Goal: Check status: Check status

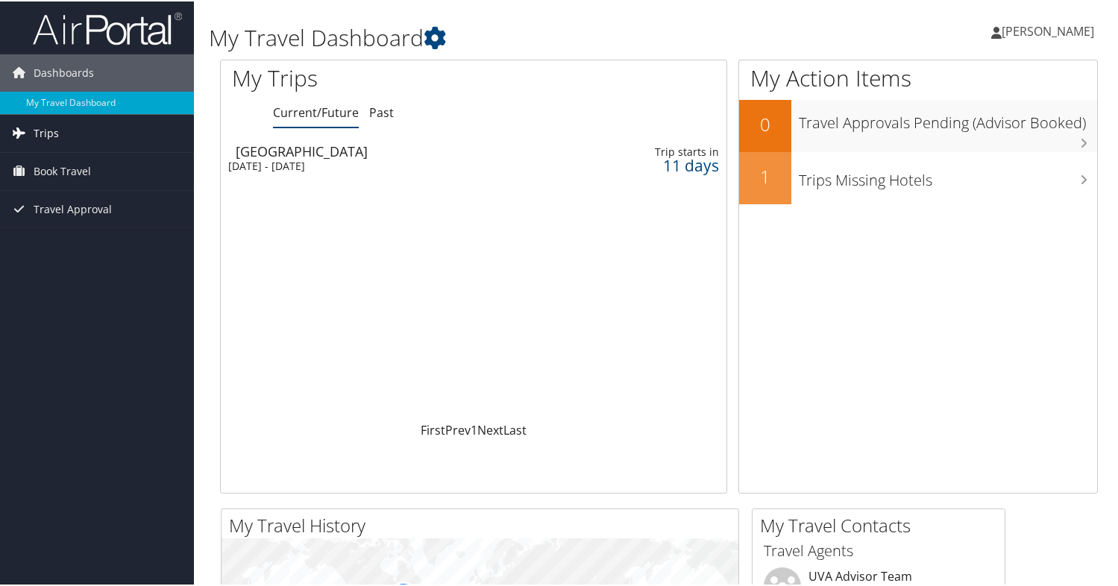
click at [70, 130] on link "Trips" at bounding box center [97, 131] width 194 height 37
click at [293, 158] on div "[DATE] - [DATE]" at bounding box center [392, 164] width 328 height 13
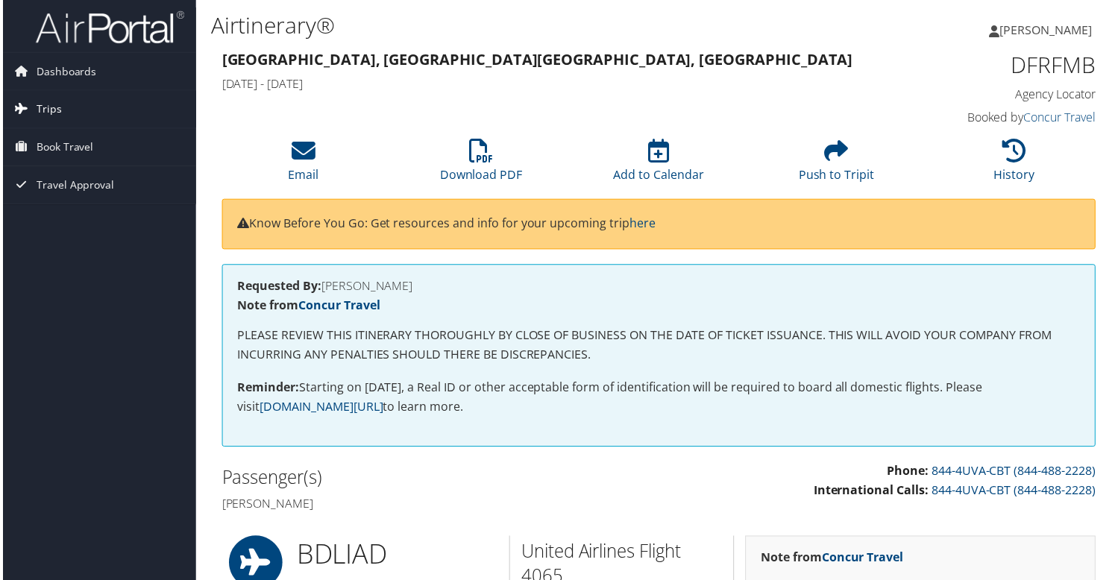
click at [68, 103] on link "Trips" at bounding box center [97, 109] width 194 height 37
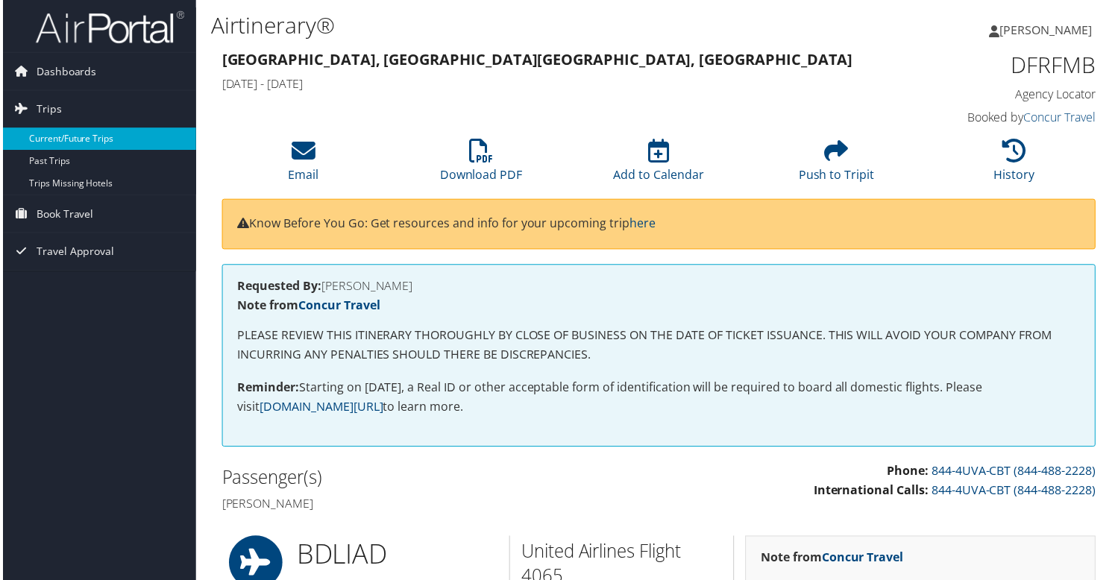
click at [69, 142] on link "Current/Future Trips" at bounding box center [97, 139] width 194 height 22
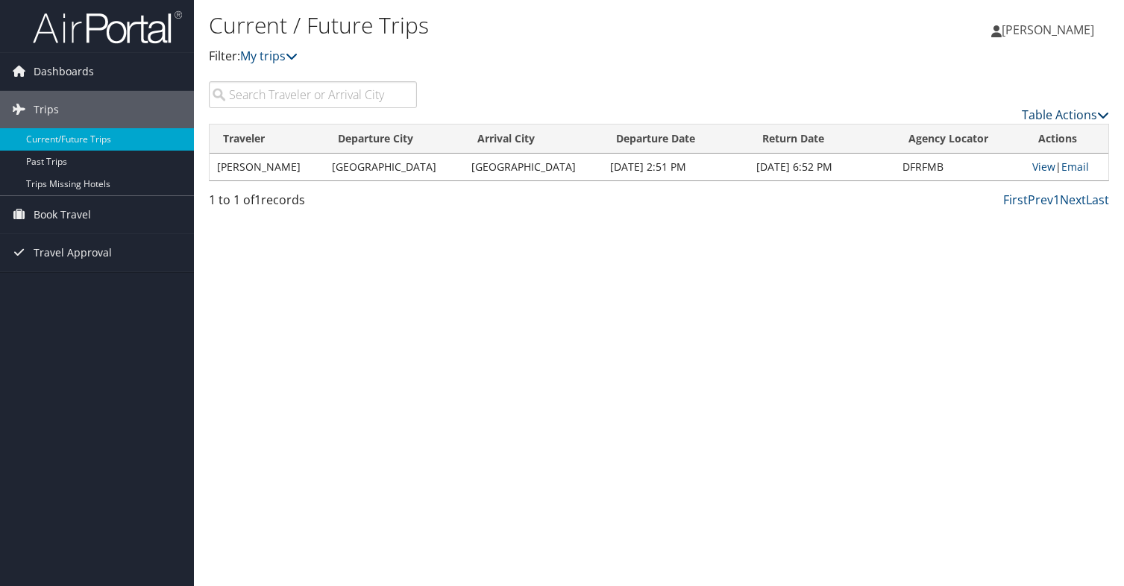
click at [1068, 115] on link "Table Actions" at bounding box center [1064, 115] width 87 height 16
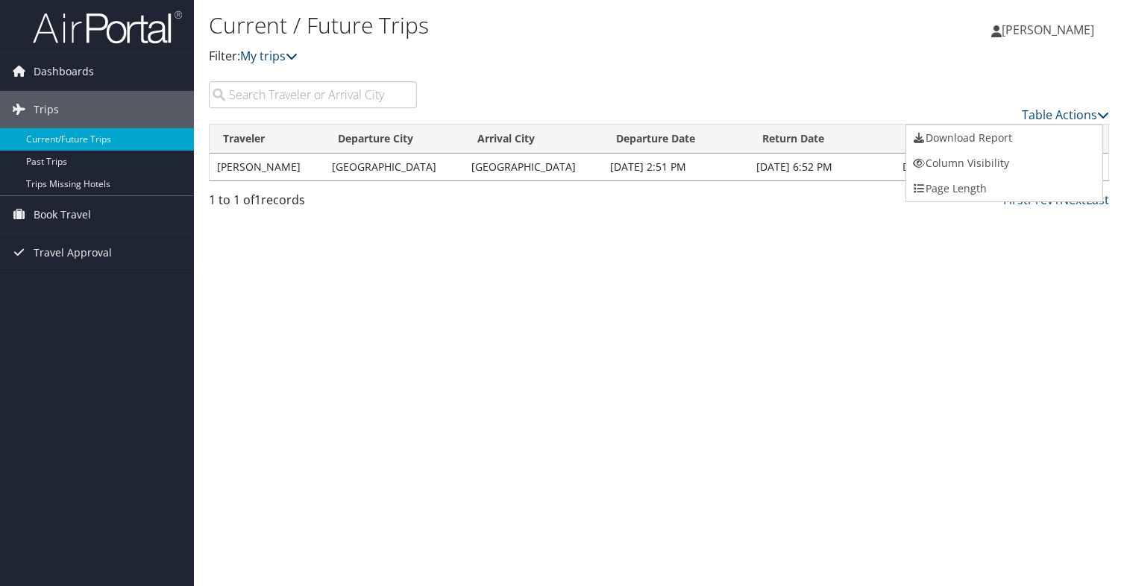
click at [863, 248] on div at bounding box center [562, 293] width 1124 height 586
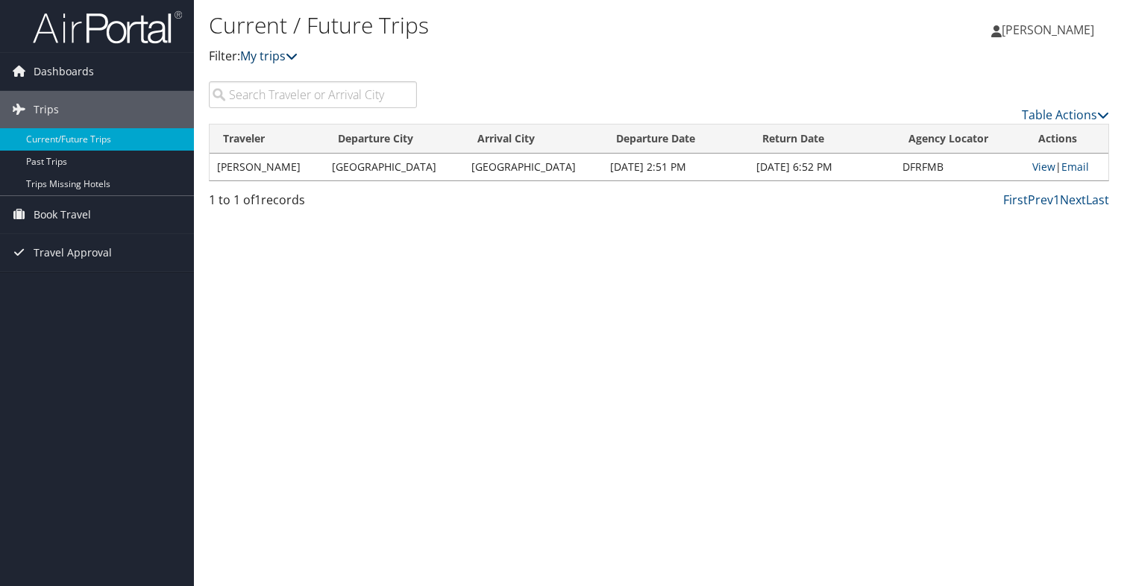
click at [271, 54] on link "My trips" at bounding box center [268, 56] width 57 height 16
click at [86, 69] on span "Dashboards" at bounding box center [64, 71] width 60 height 37
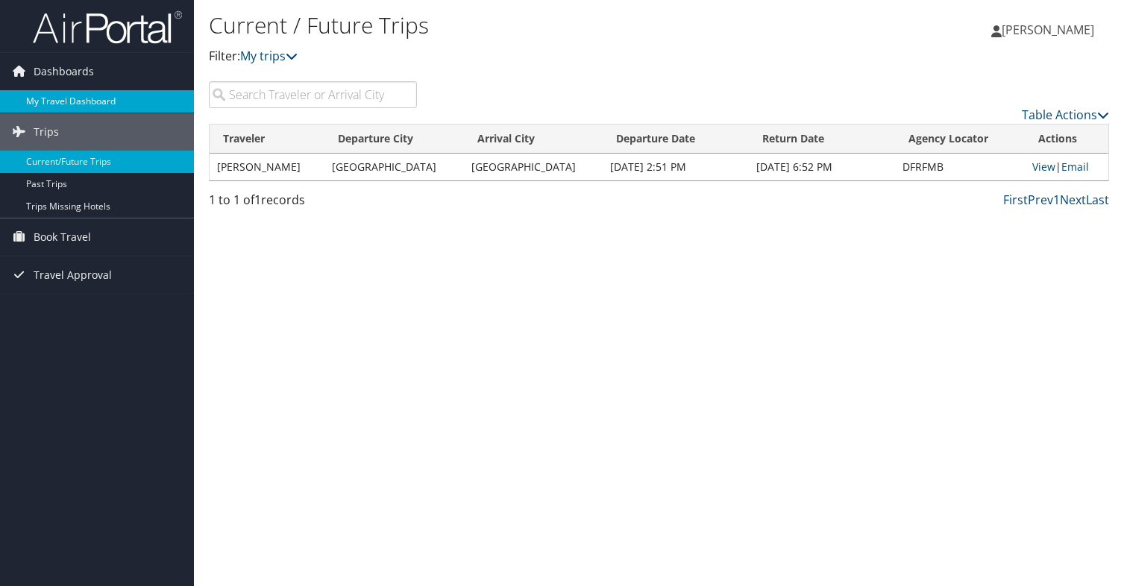
click at [90, 104] on link "My Travel Dashboard" at bounding box center [97, 101] width 194 height 22
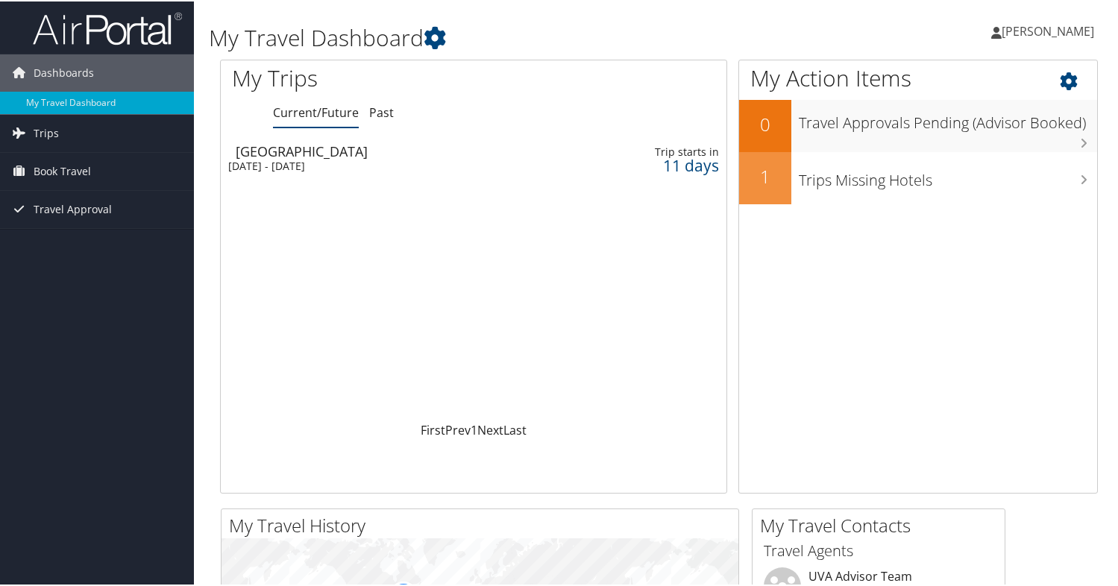
click at [1060, 82] on icon at bounding box center [1081, 75] width 44 height 25
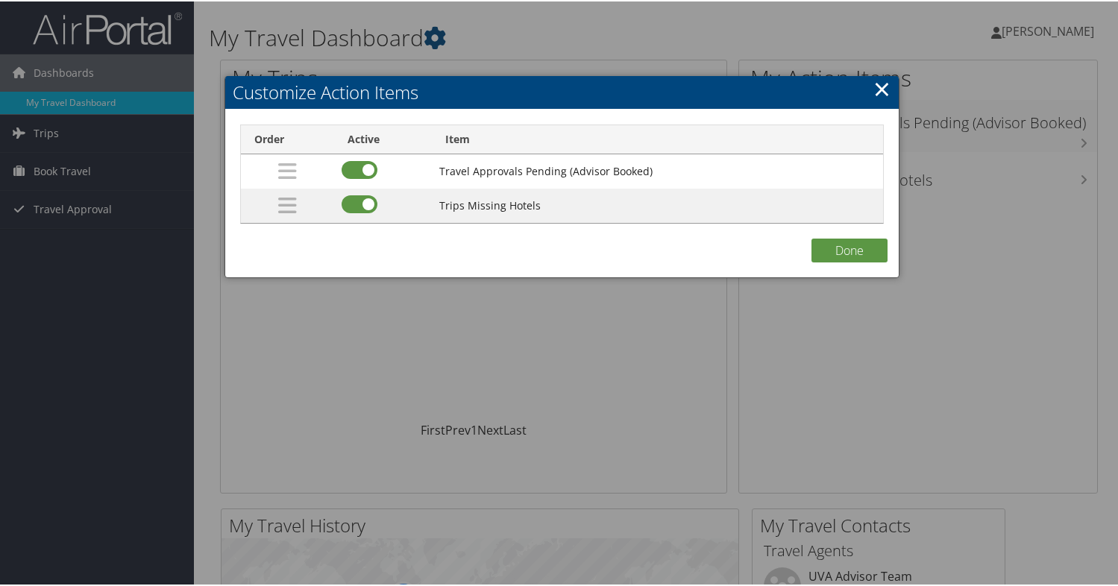
click at [874, 84] on link "×" at bounding box center [881, 87] width 17 height 30
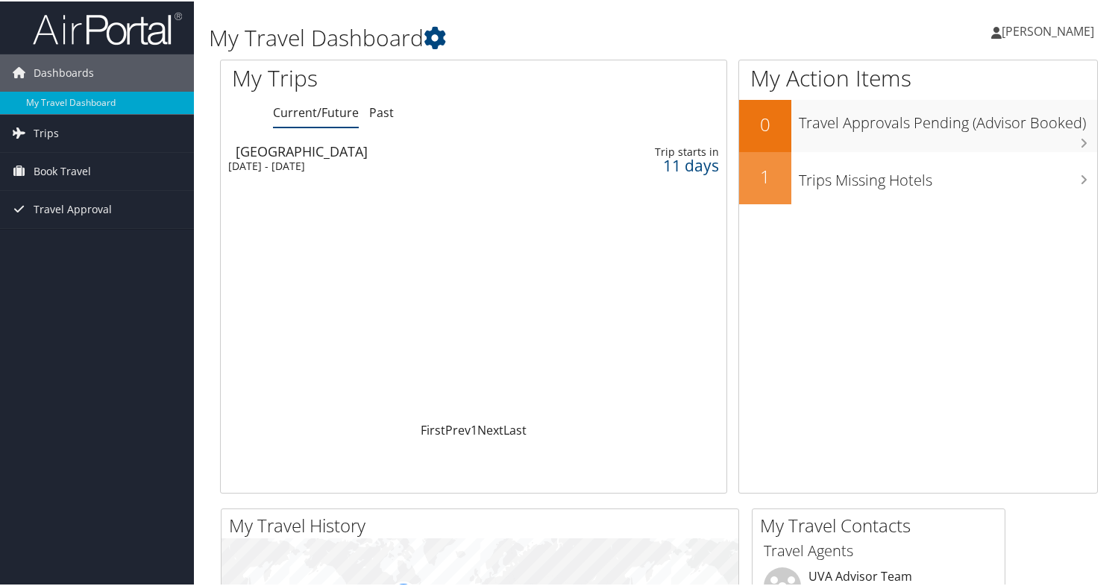
click at [90, 296] on div "Dashboards My Travel Dashboard Trips Current/Future Trips Past Trips Trips Miss…" at bounding box center [562, 563] width 1124 height 1127
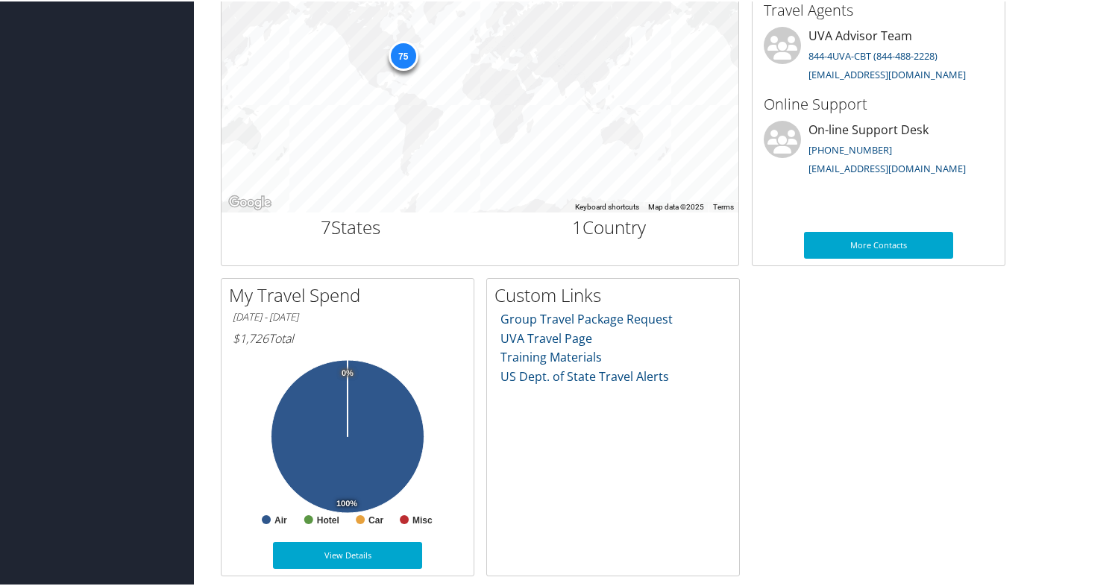
scroll to position [543, 0]
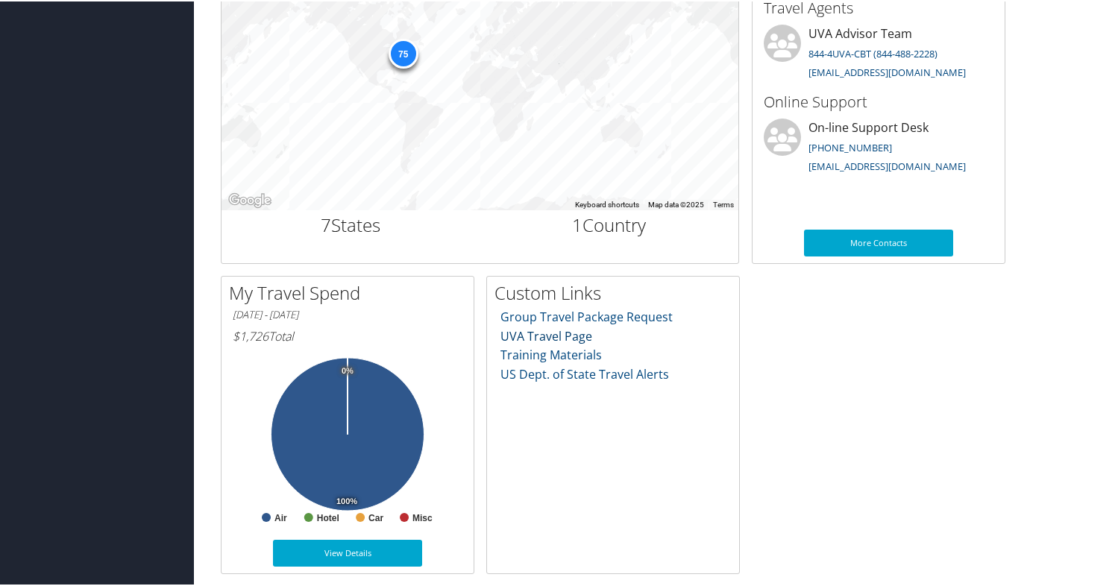
click at [571, 333] on link "UVA Travel Page" at bounding box center [546, 335] width 92 height 16
click at [584, 356] on link "Training Materials" at bounding box center [550, 353] width 101 height 16
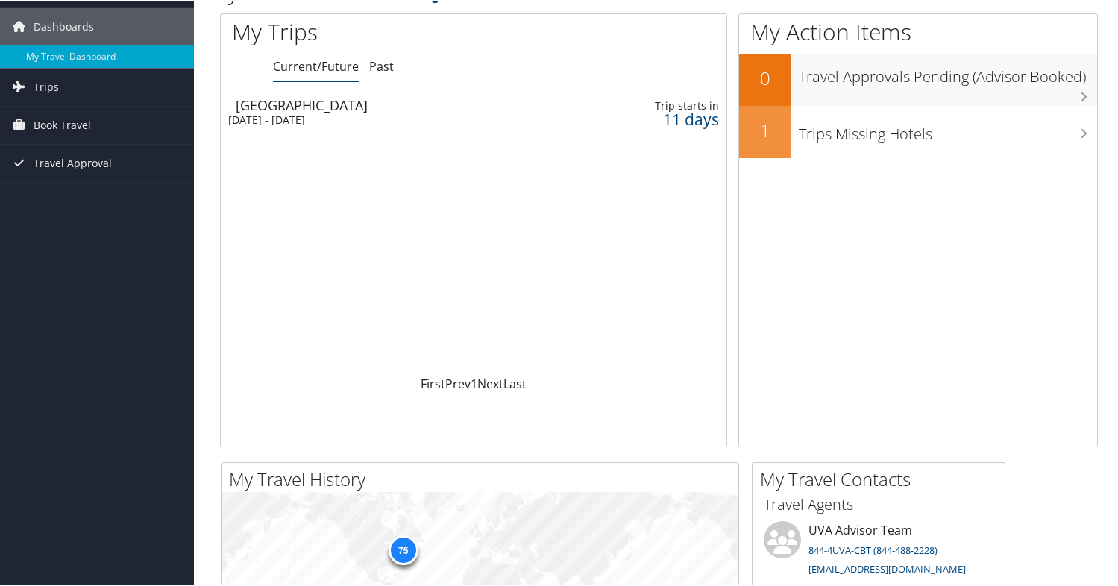
scroll to position [0, 0]
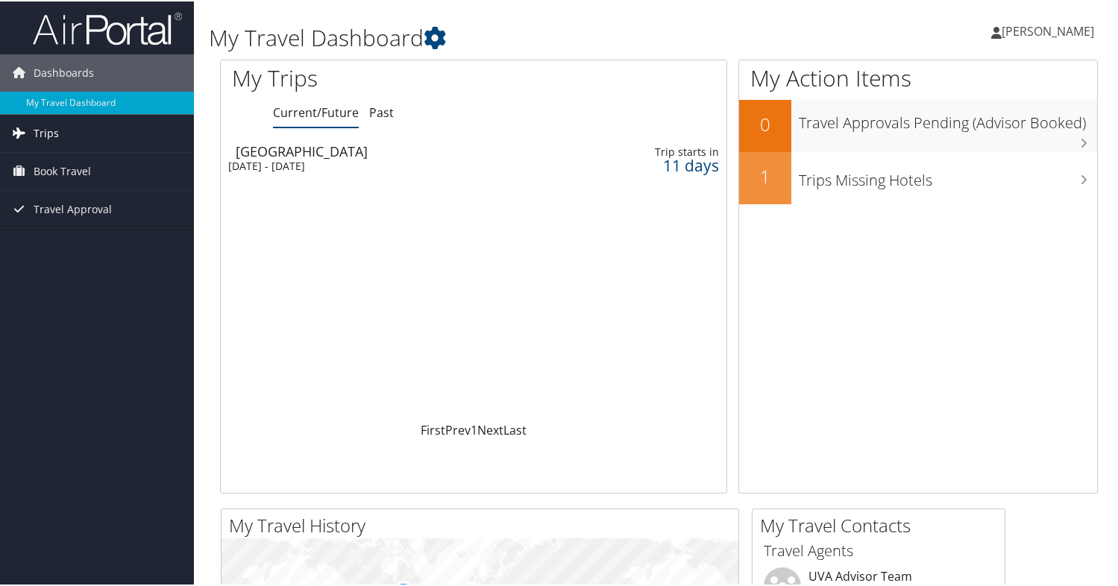
click at [47, 136] on span "Trips" at bounding box center [46, 131] width 25 height 37
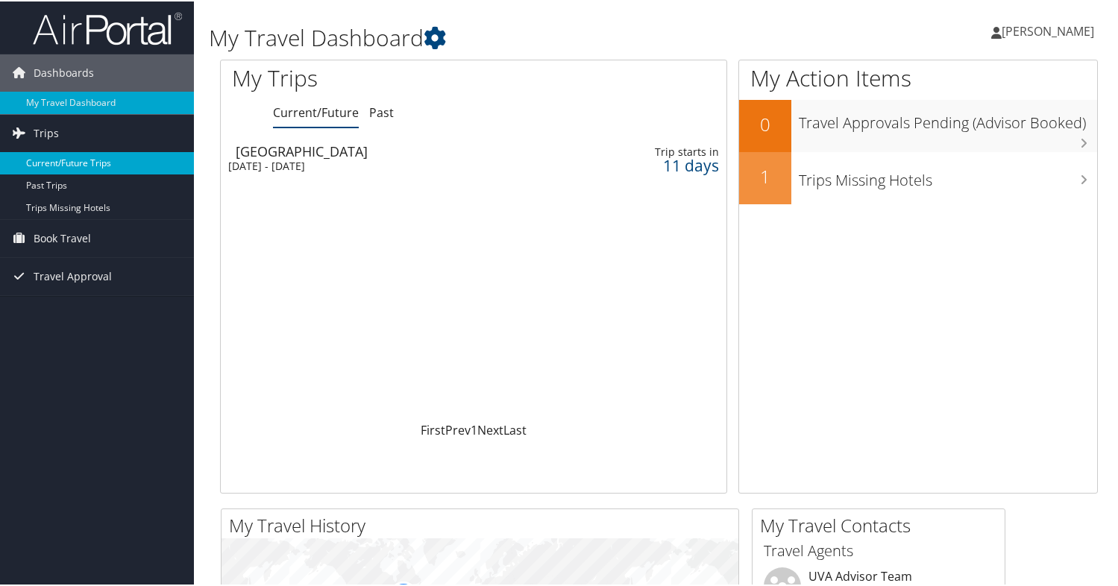
click at [49, 165] on link "Current/Future Trips" at bounding box center [97, 162] width 194 height 22
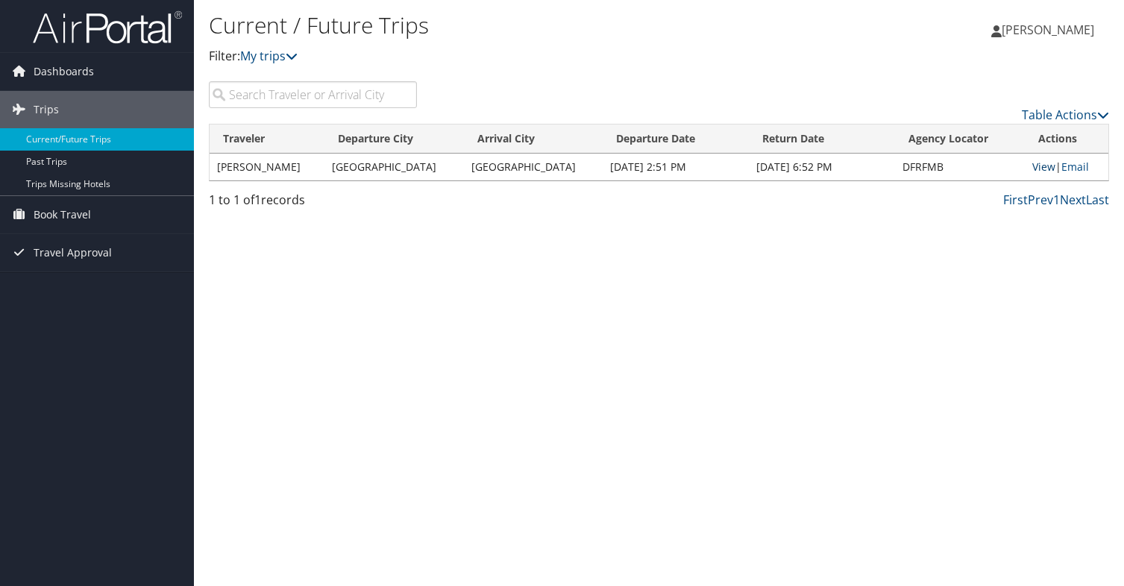
click at [1036, 167] on link "View" at bounding box center [1043, 167] width 23 height 14
click at [79, 213] on span "Book Travel" at bounding box center [62, 214] width 57 height 37
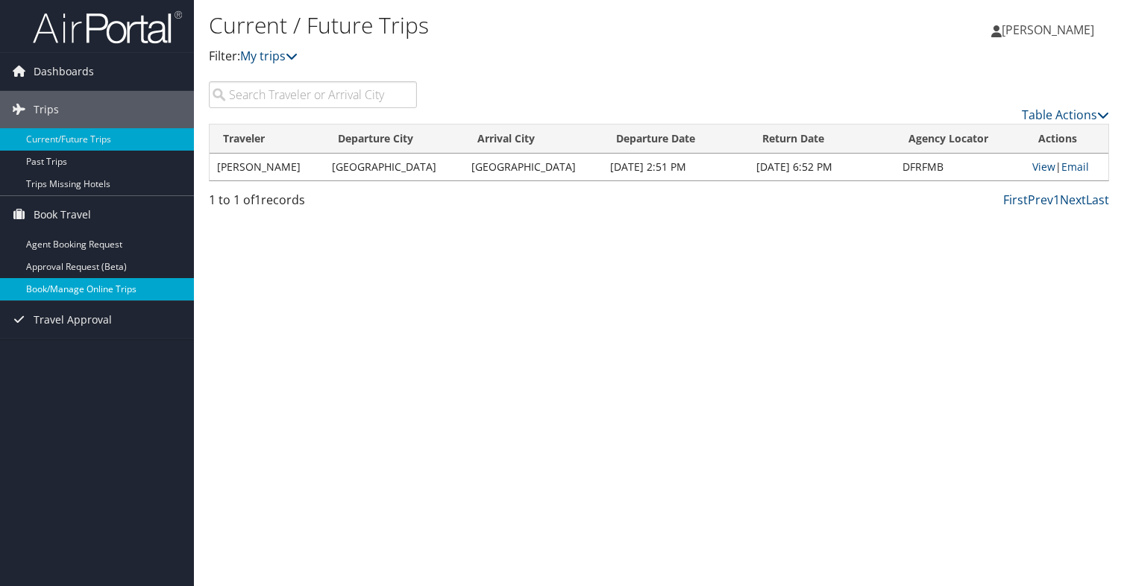
click at [89, 286] on link "Book/Manage Online Trips" at bounding box center [97, 289] width 194 height 22
click at [1083, 113] on link "Table Actions" at bounding box center [1064, 115] width 87 height 16
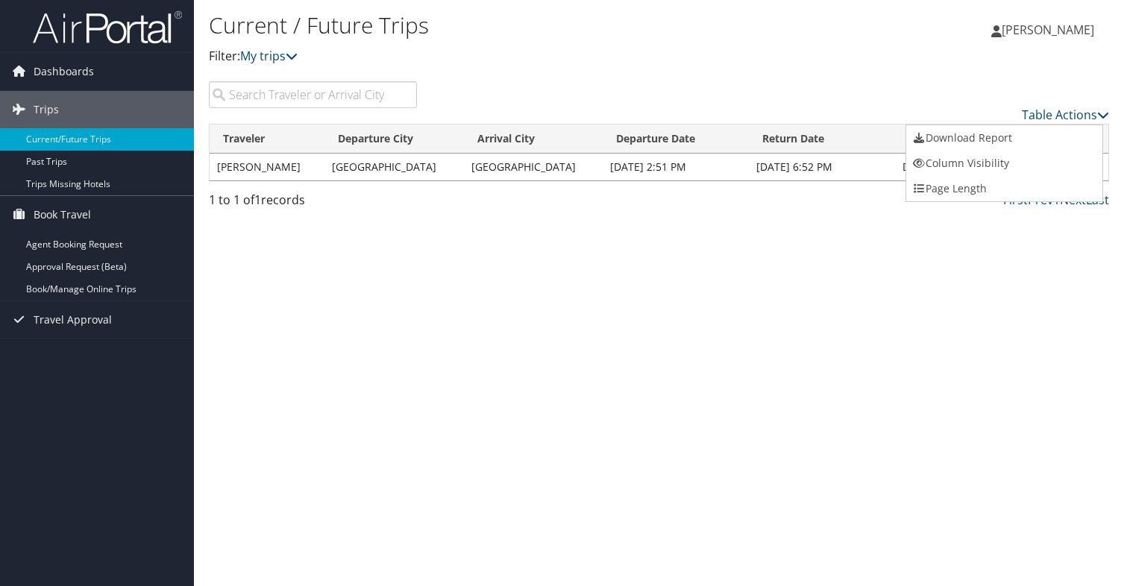
click at [825, 260] on div at bounding box center [562, 293] width 1124 height 586
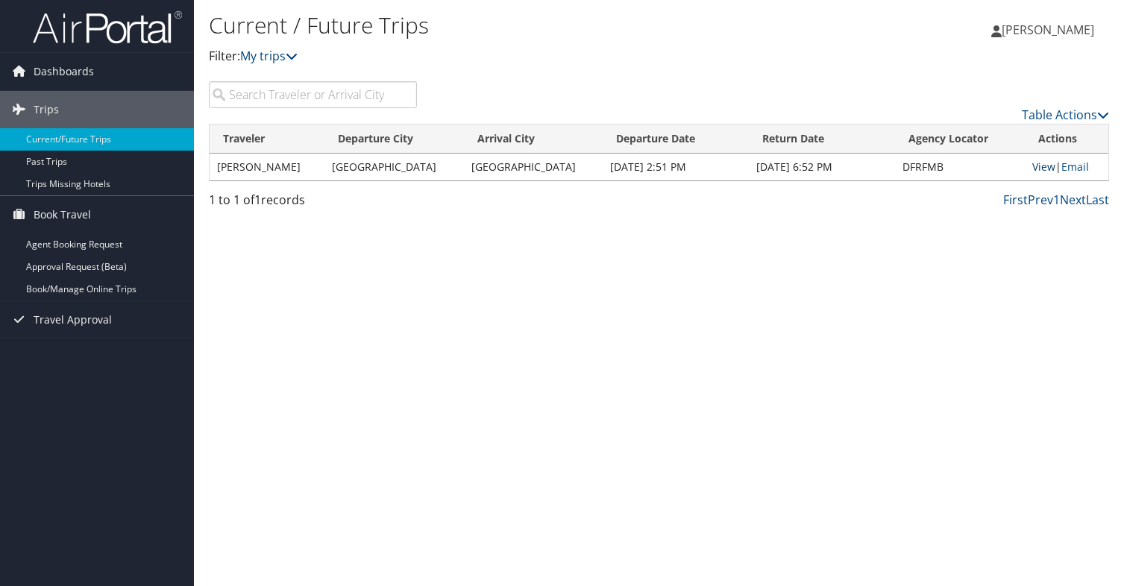
click at [1034, 165] on link "View" at bounding box center [1043, 167] width 23 height 14
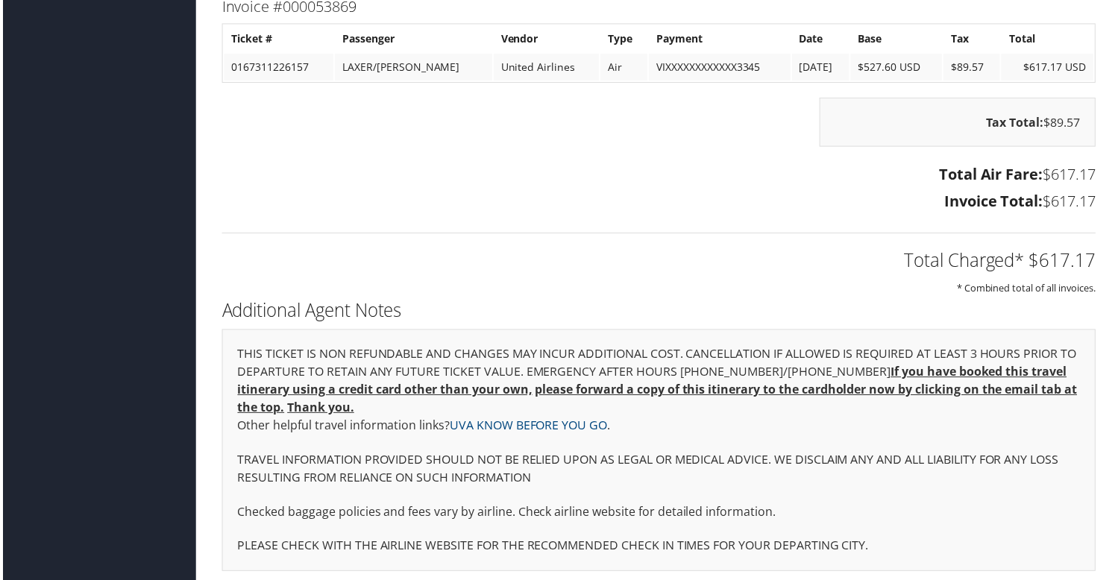
scroll to position [2052, 0]
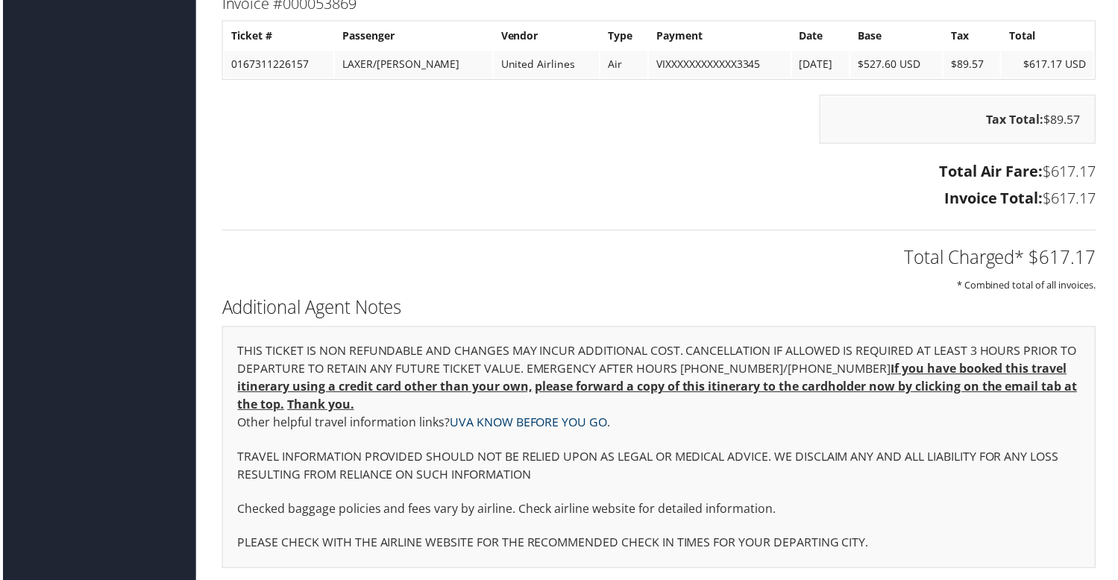
click at [500, 418] on link "UVA KNOW BEFORE YOU GO" at bounding box center [528, 424] width 158 height 16
